Goal: Information Seeking & Learning: Learn about a topic

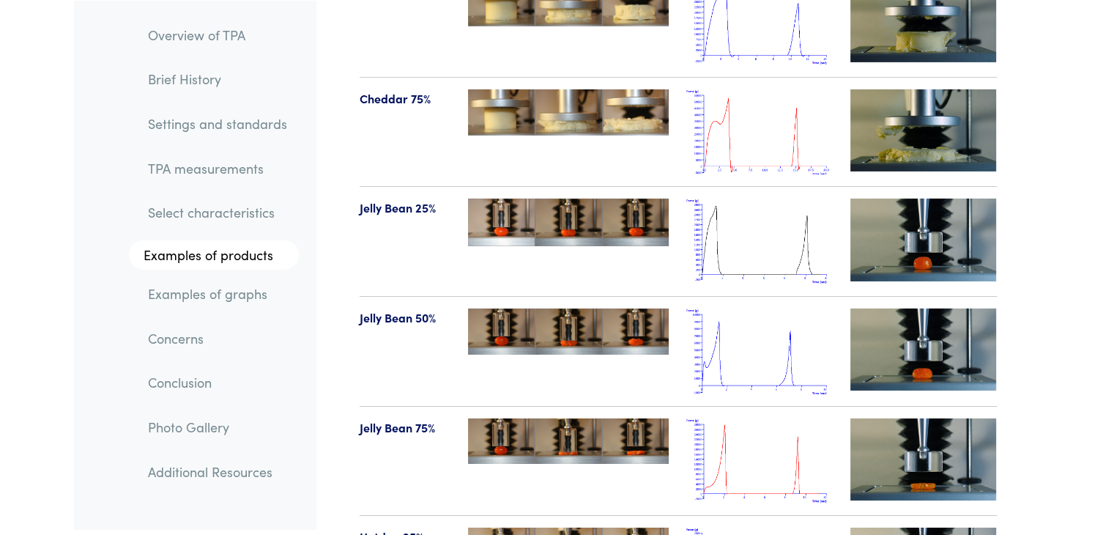
scroll to position [16127, 0]
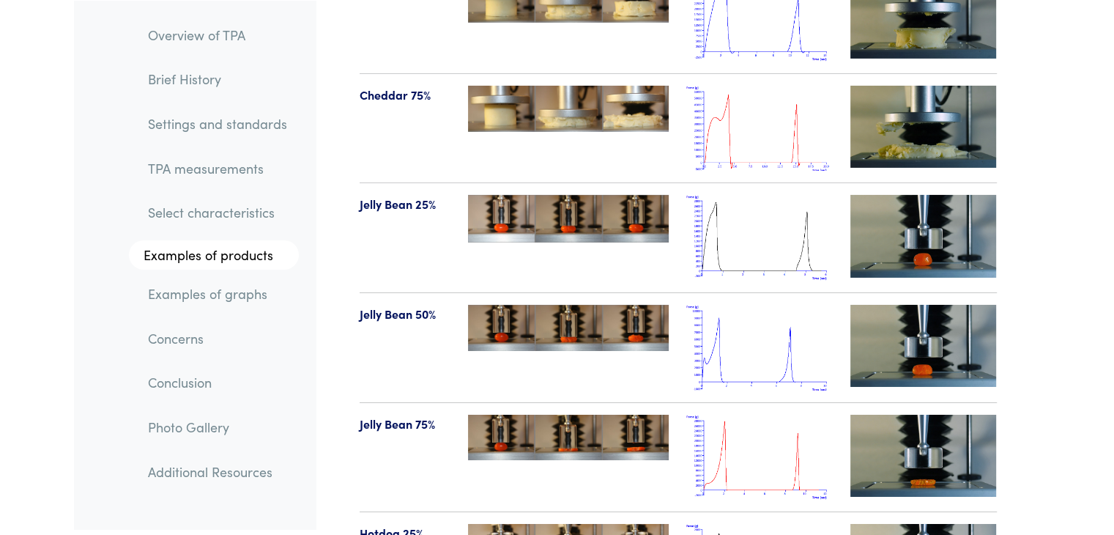
click at [867, 305] on img at bounding box center [923, 346] width 146 height 82
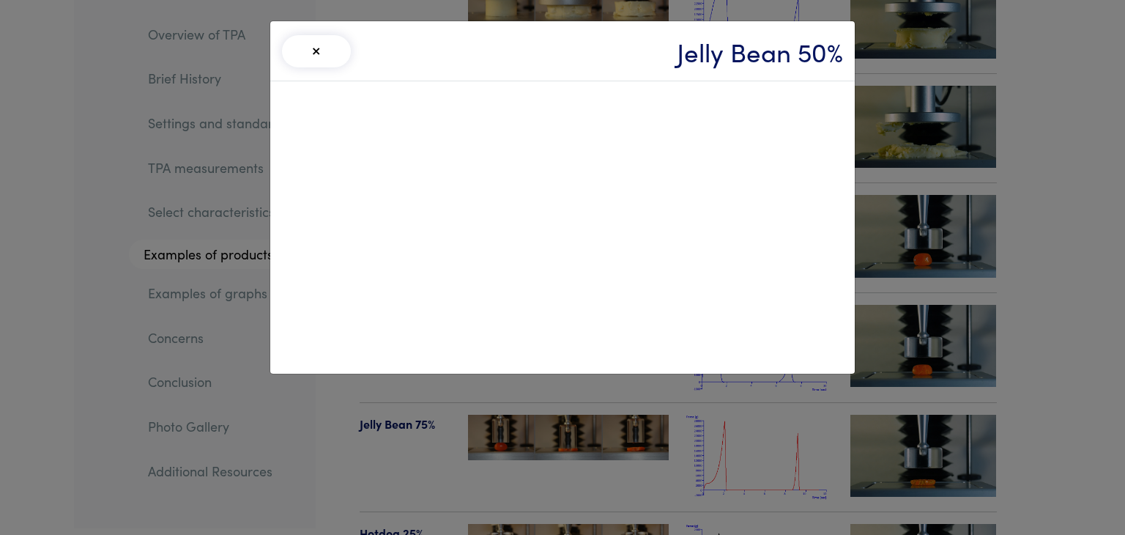
click at [322, 60] on button "×" at bounding box center [316, 51] width 69 height 32
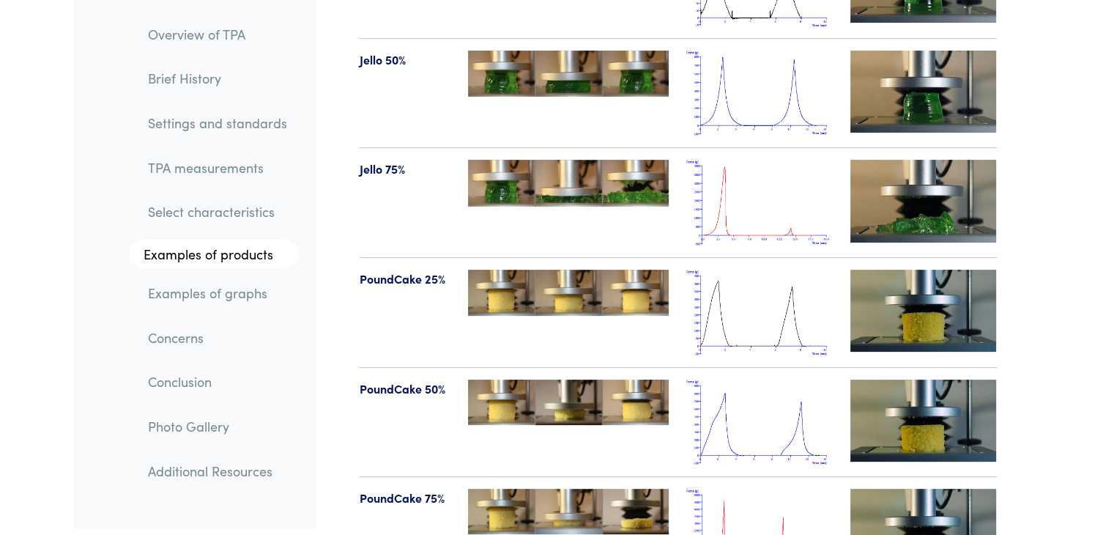
scroll to position [17041, 0]
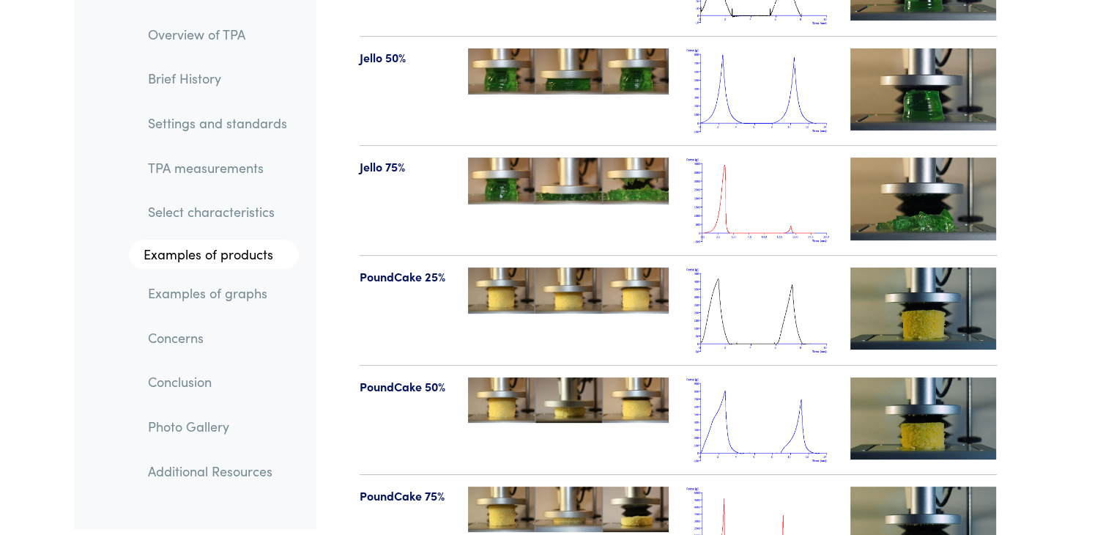
click at [904, 377] on img at bounding box center [923, 418] width 146 height 82
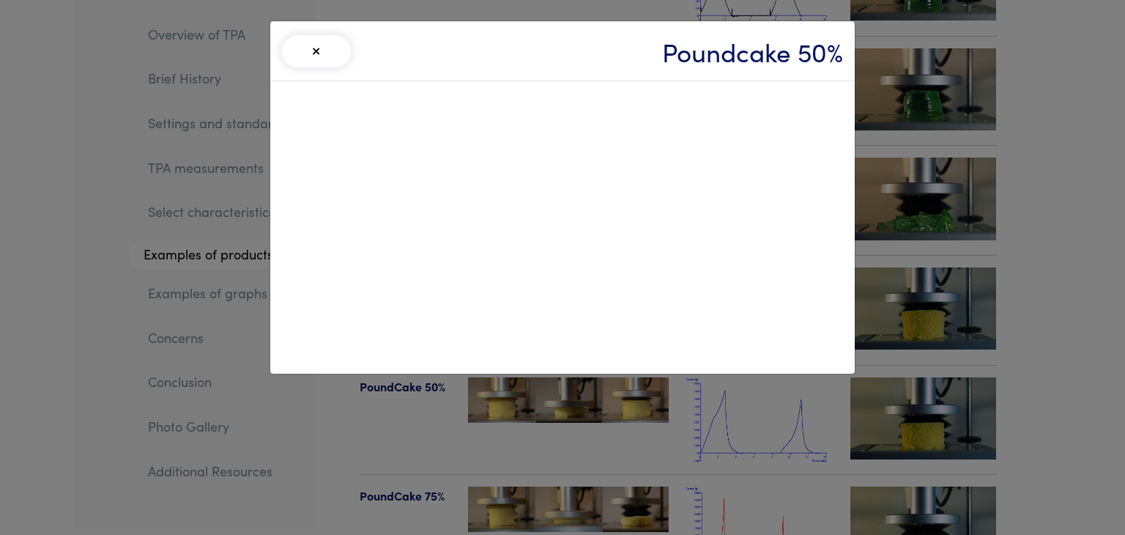
click at [299, 40] on button "×" at bounding box center [316, 51] width 69 height 32
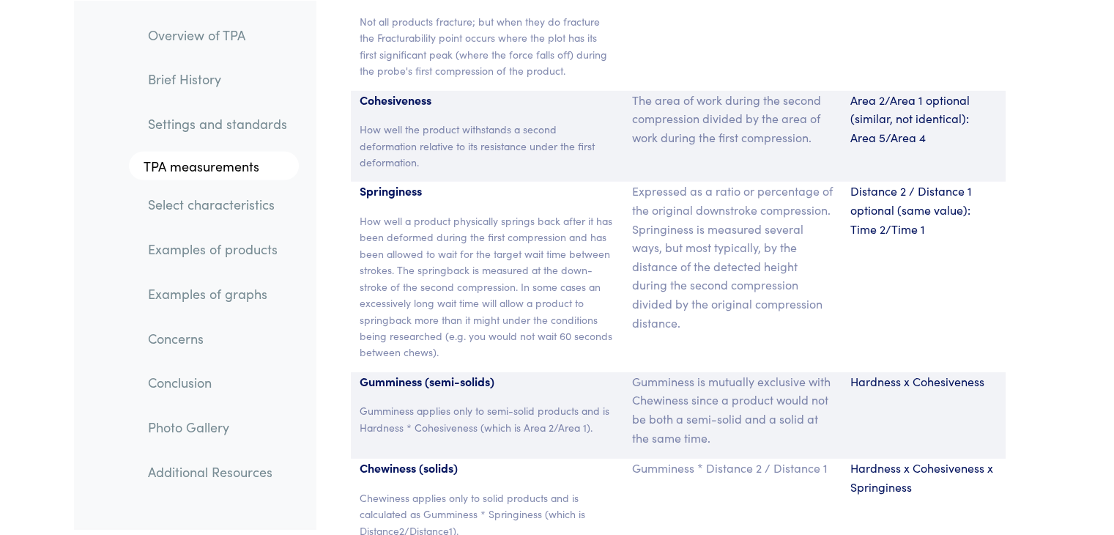
scroll to position [9846, 0]
click at [364, 92] on p "Cohesiveness" at bounding box center [488, 101] width 256 height 19
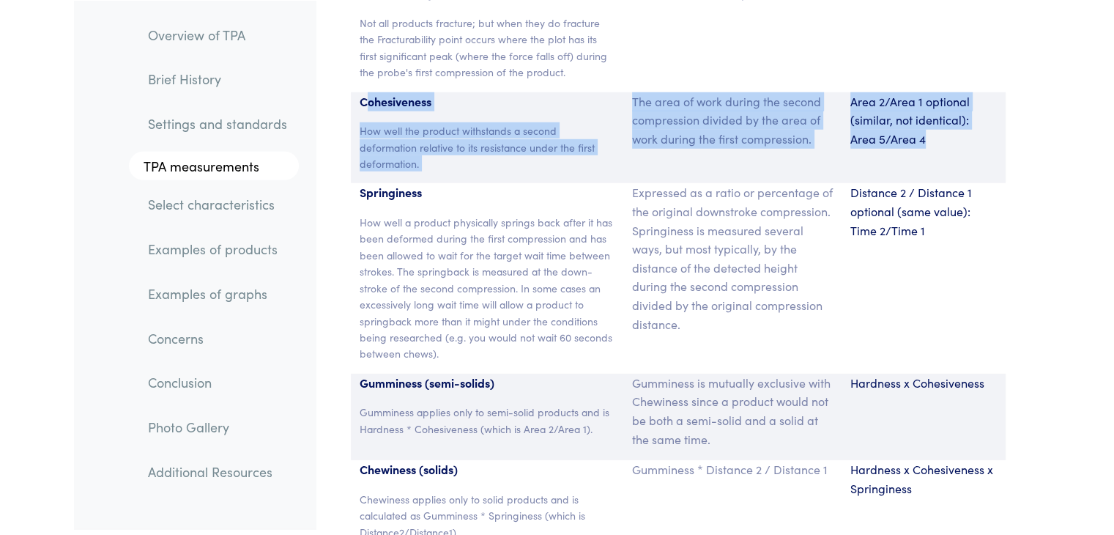
drag, startPoint x: 364, startPoint y: 88, endPoint x: 964, endPoint y: 146, distance: 603.2
click at [964, 146] on div "Cohesiveness How well the product withstands a second deformation relative to i…" at bounding box center [678, 138] width 655 height 92
copy div "ohesiveness How well the product withstands a second deformation relative to it…"
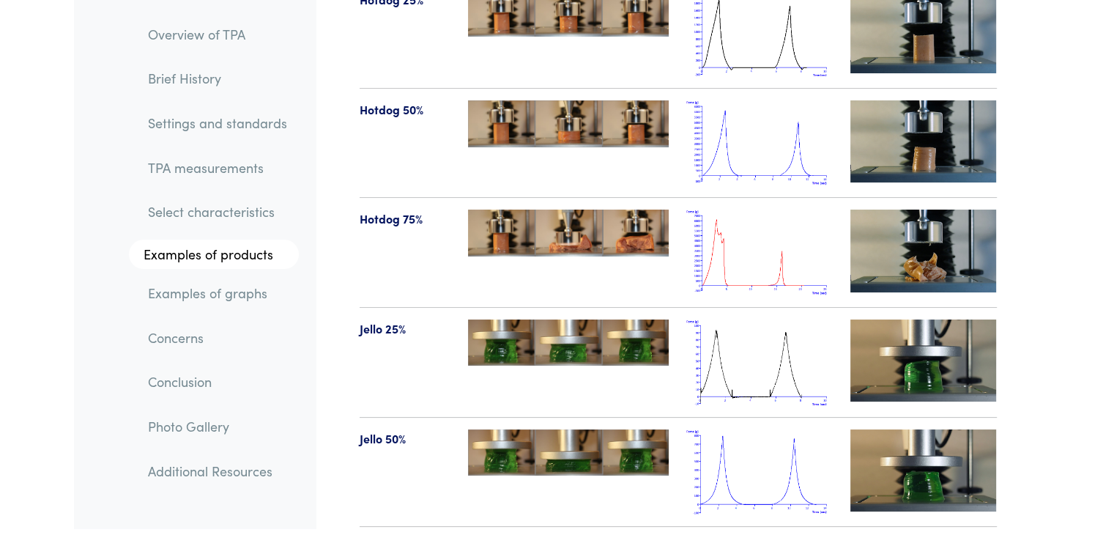
scroll to position [16672, 0]
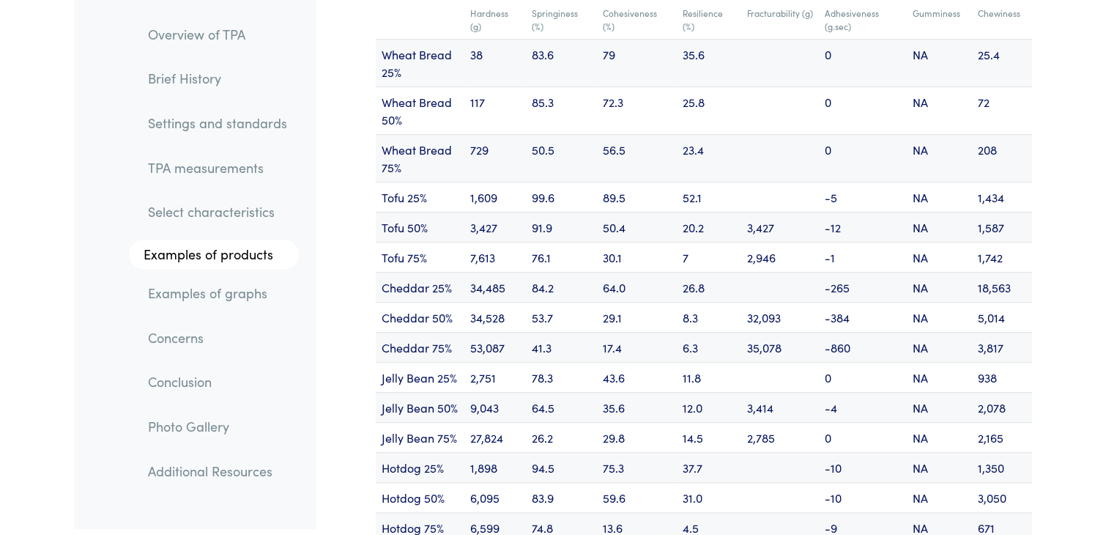
scroll to position [17716, 0]
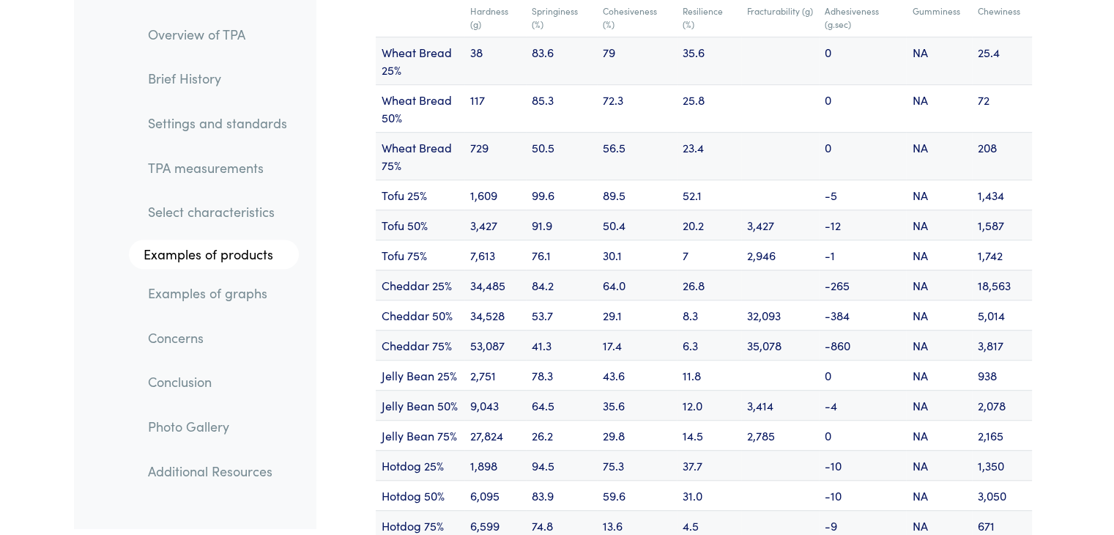
click at [995, 239] on td "1,742" at bounding box center [1002, 254] width 60 height 30
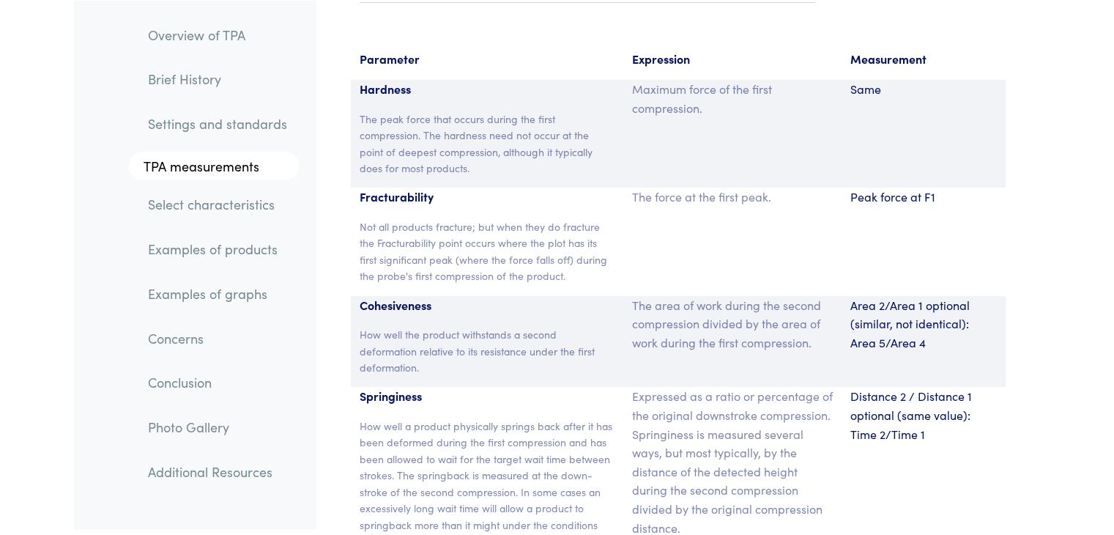
scroll to position [9643, 0]
